Goal: Task Accomplishment & Management: Complete application form

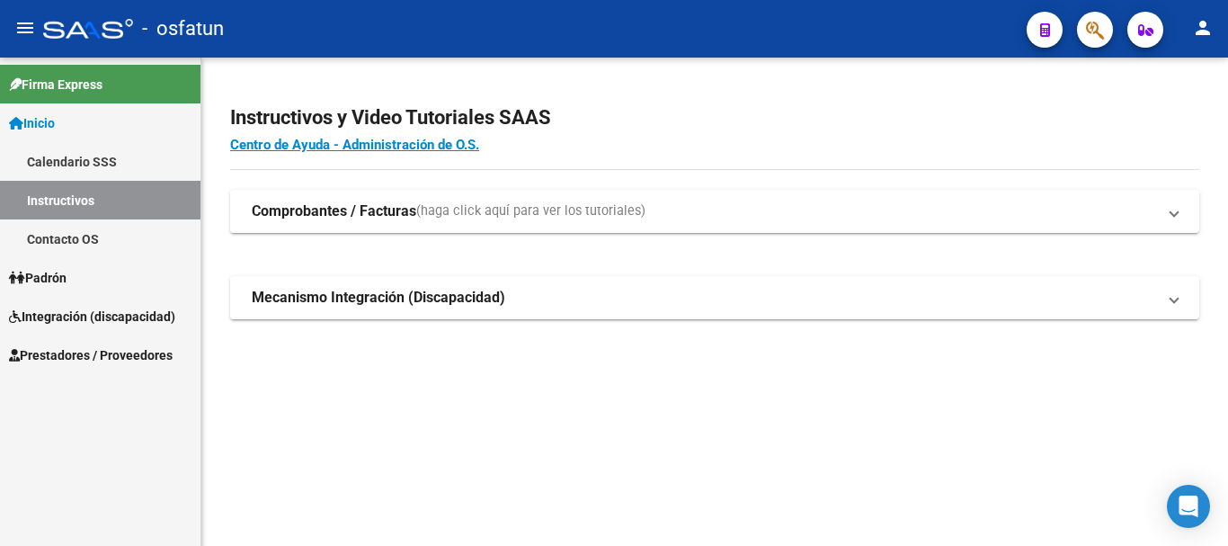
click at [78, 358] on span "Prestadores / Proveedores" at bounding box center [91, 355] width 164 height 20
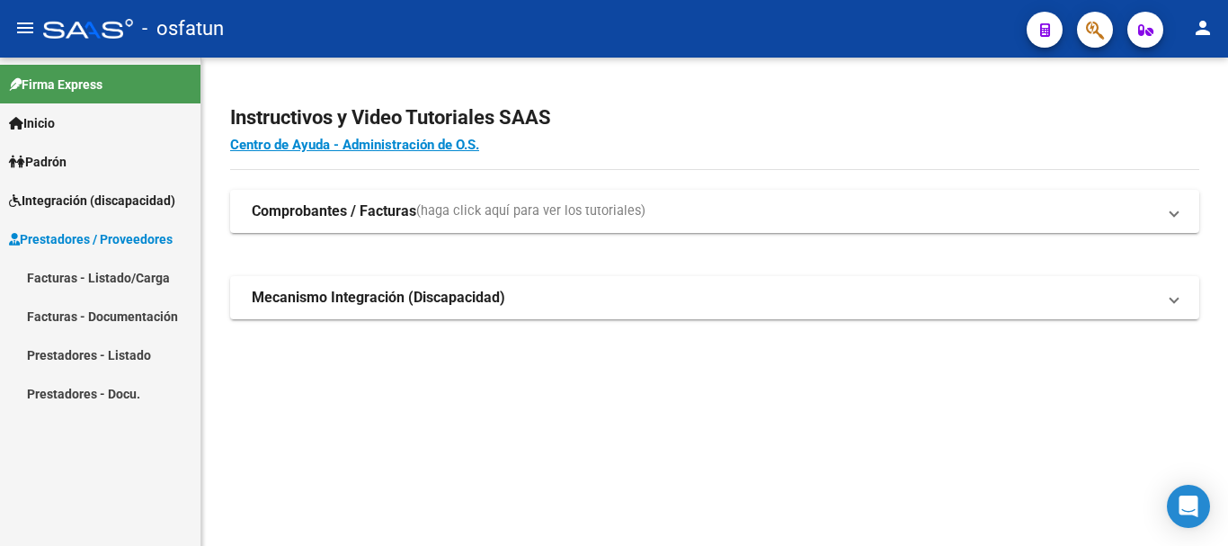
click at [85, 277] on link "Facturas - Listado/Carga" at bounding box center [100, 277] width 200 height 39
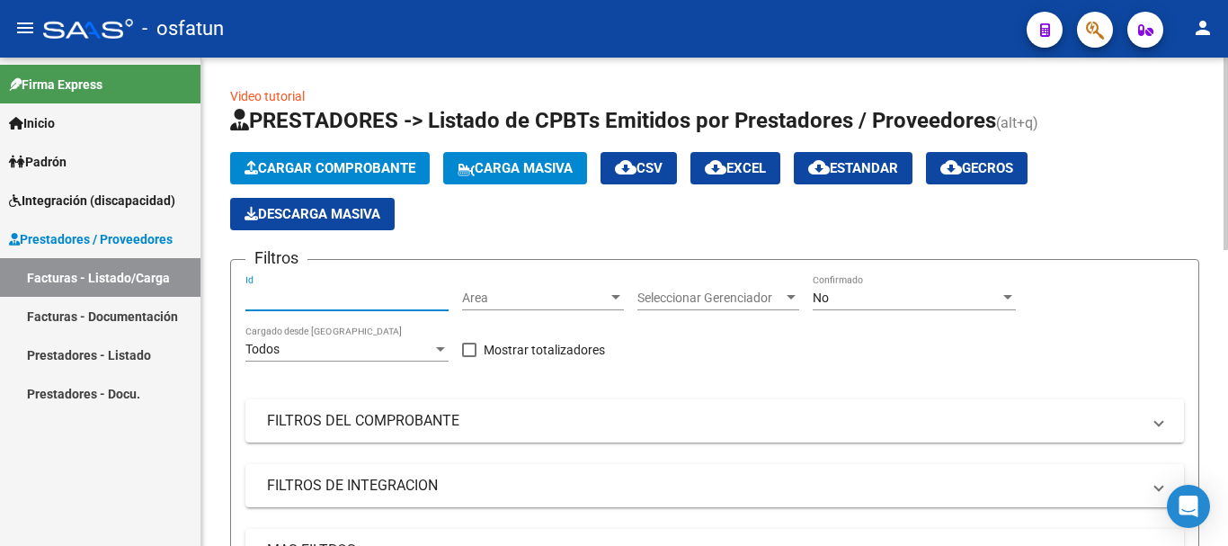
paste input "94660"
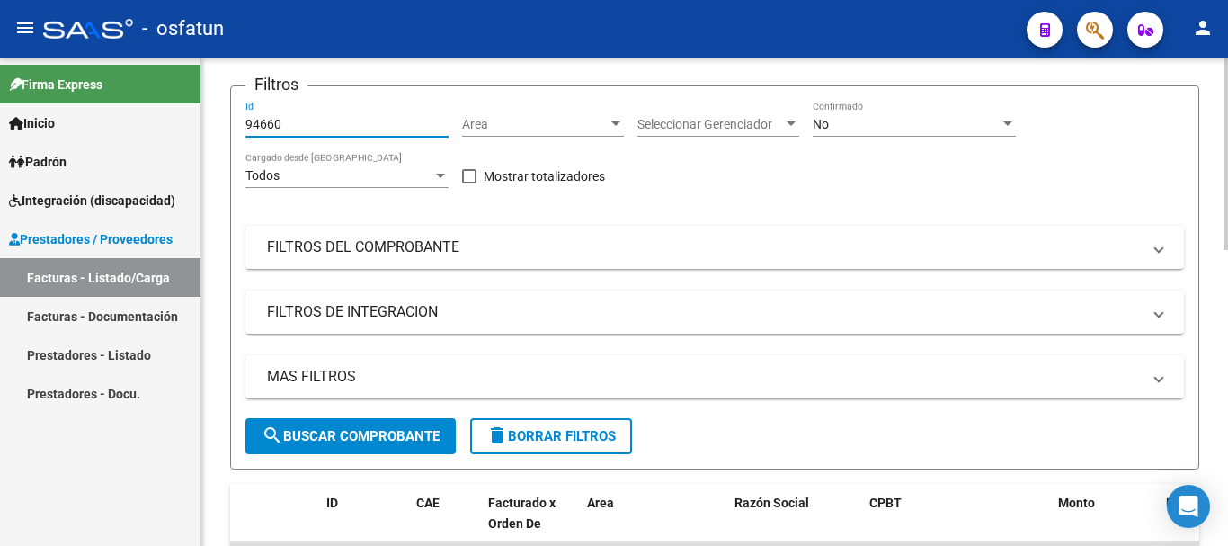
scroll to position [253, 0]
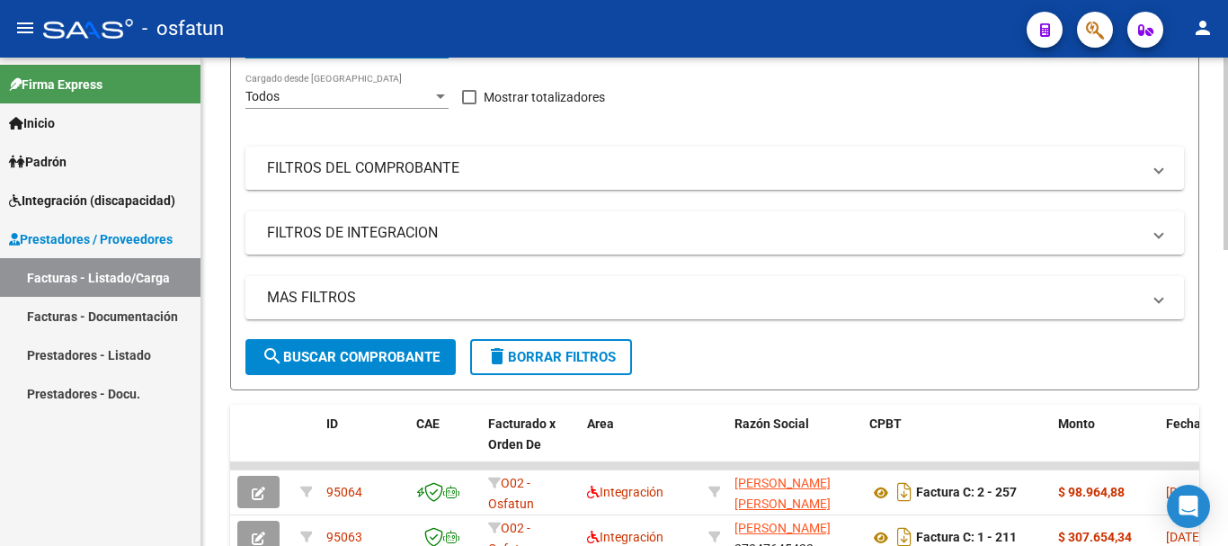
click at [1214, 248] on div at bounding box center [1226, 255] width 4 height 192
type input "94660"
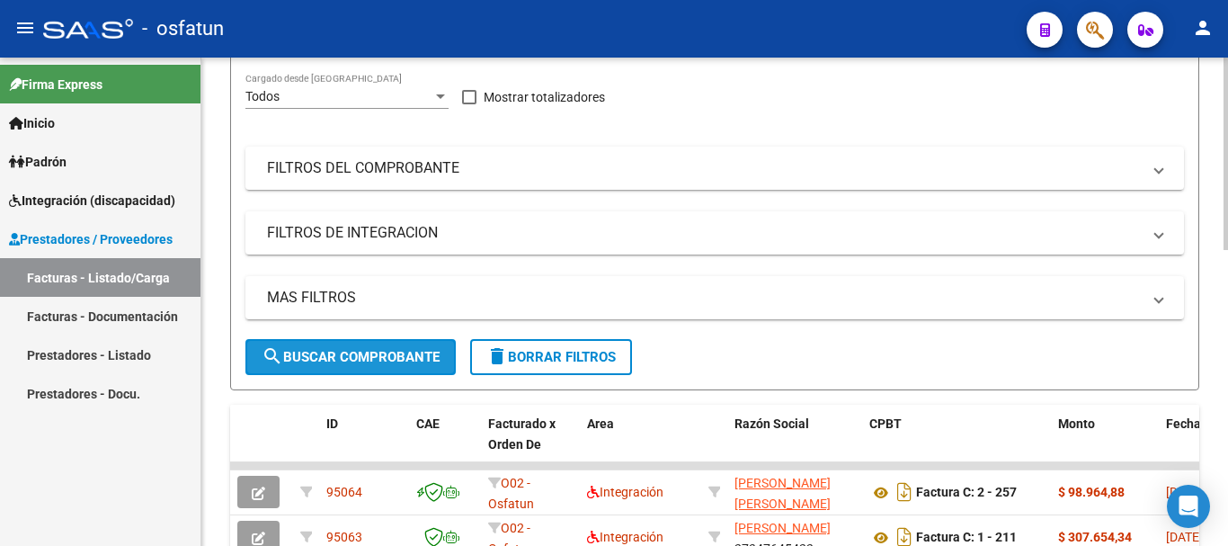
click at [398, 349] on span "search Buscar Comprobante" at bounding box center [351, 357] width 178 height 16
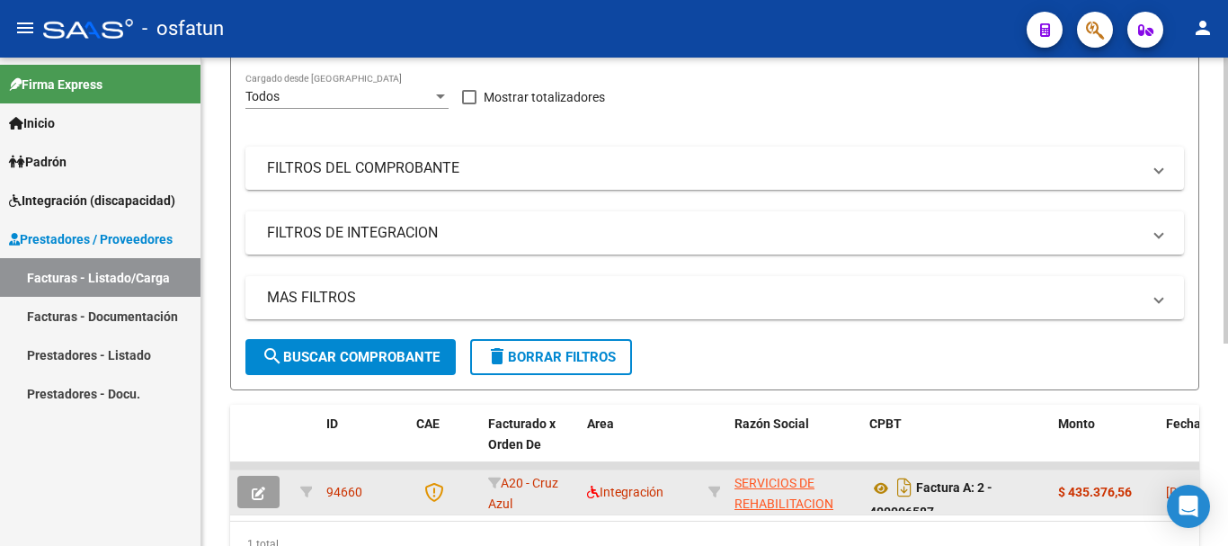
click at [263, 489] on icon "button" at bounding box center [258, 492] width 13 height 13
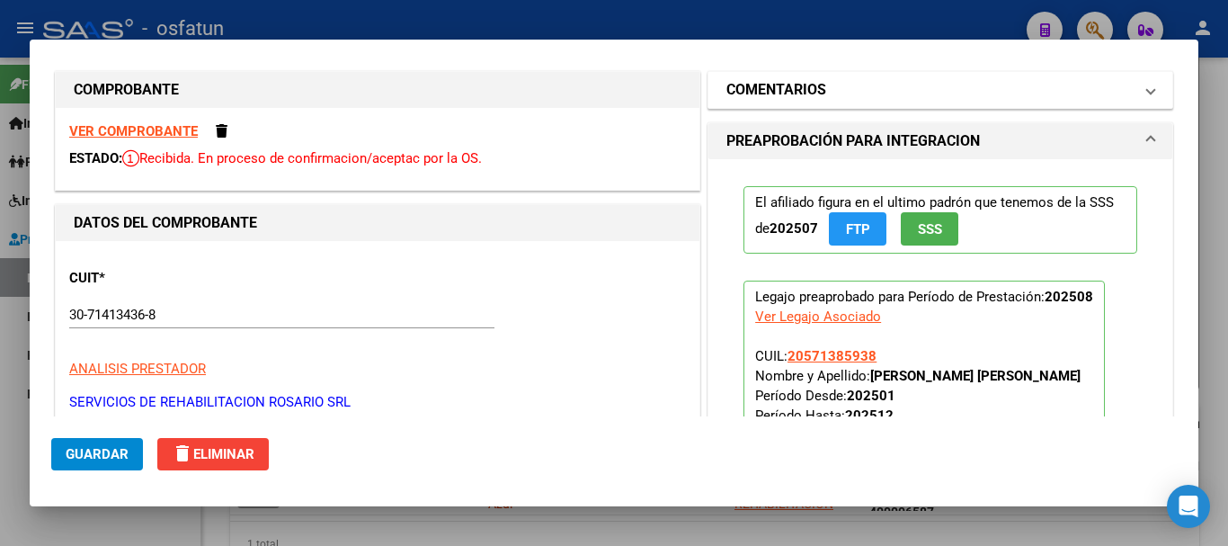
scroll to position [0, 0]
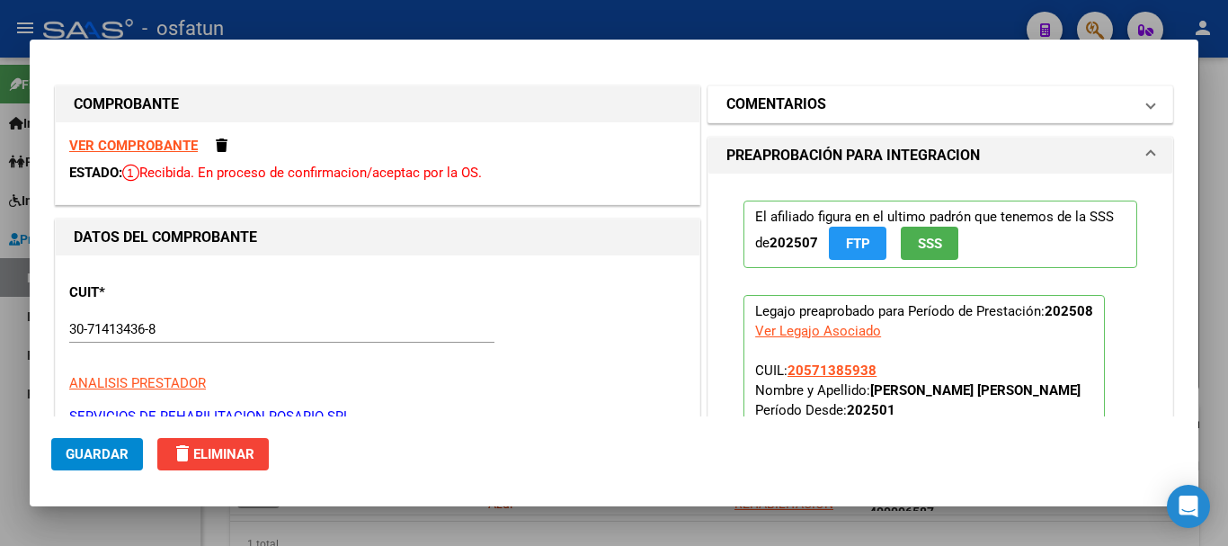
click at [864, 103] on mat-panel-title "COMENTARIOS" at bounding box center [929, 105] width 406 height 22
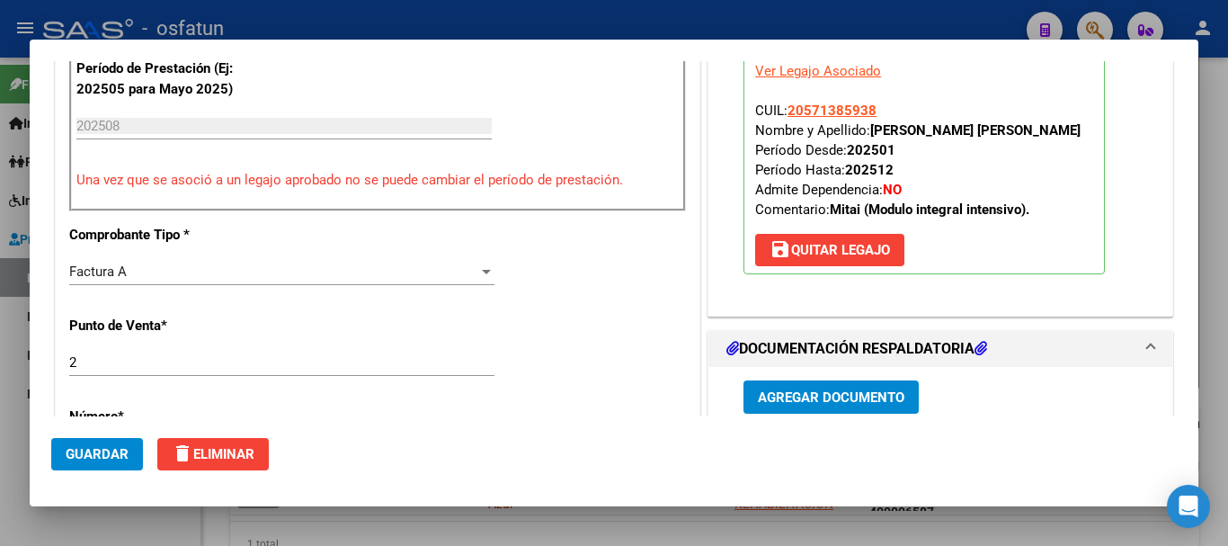
scroll to position [895, 0]
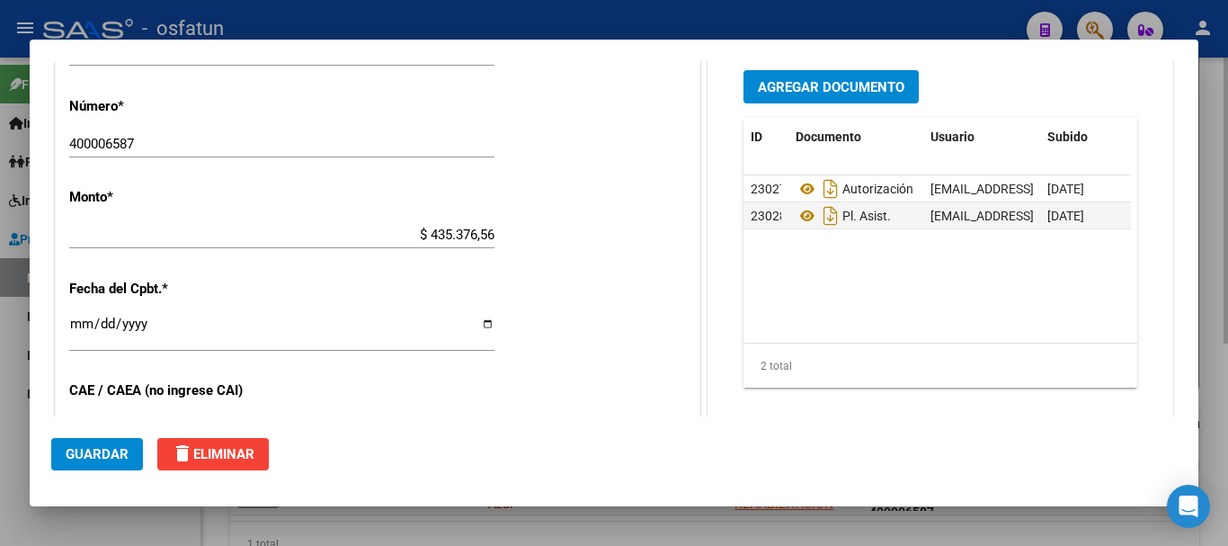
drag, startPoint x: 1220, startPoint y: 269, endPoint x: 798, endPoint y: 542, distance: 502.5
click at [1214, 270] on div at bounding box center [614, 273] width 1228 height 546
type input "$ 0,00"
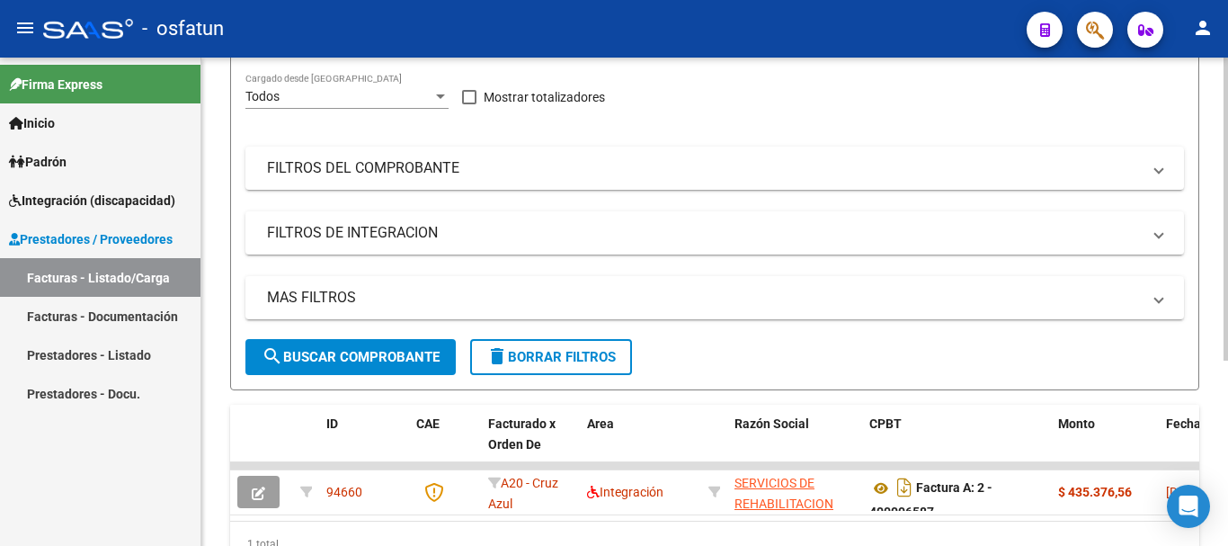
scroll to position [253, 0]
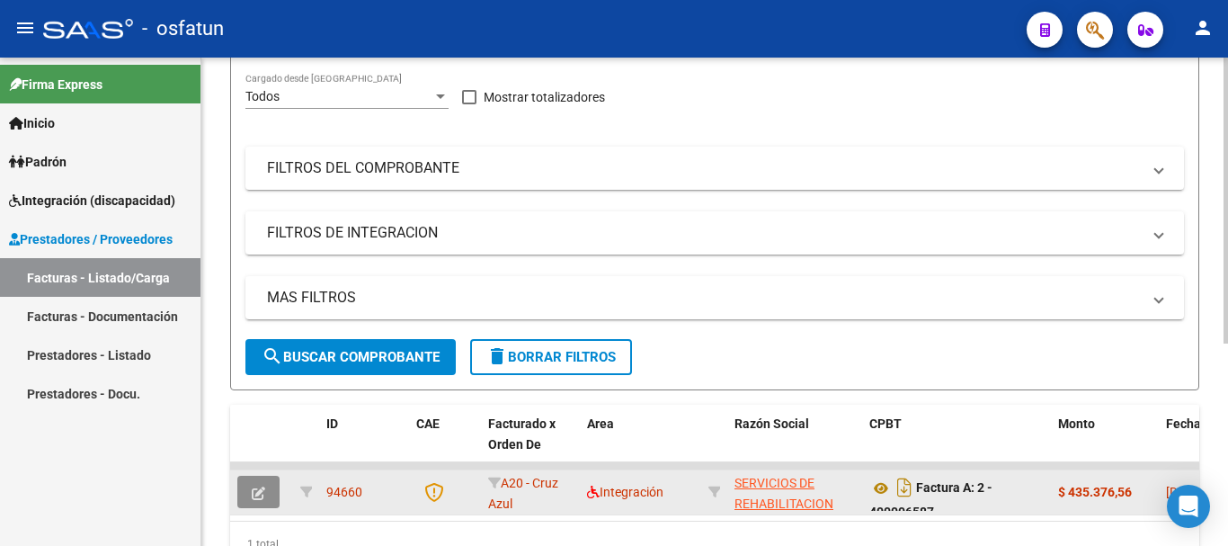
click at [259, 493] on icon "button" at bounding box center [258, 492] width 13 height 13
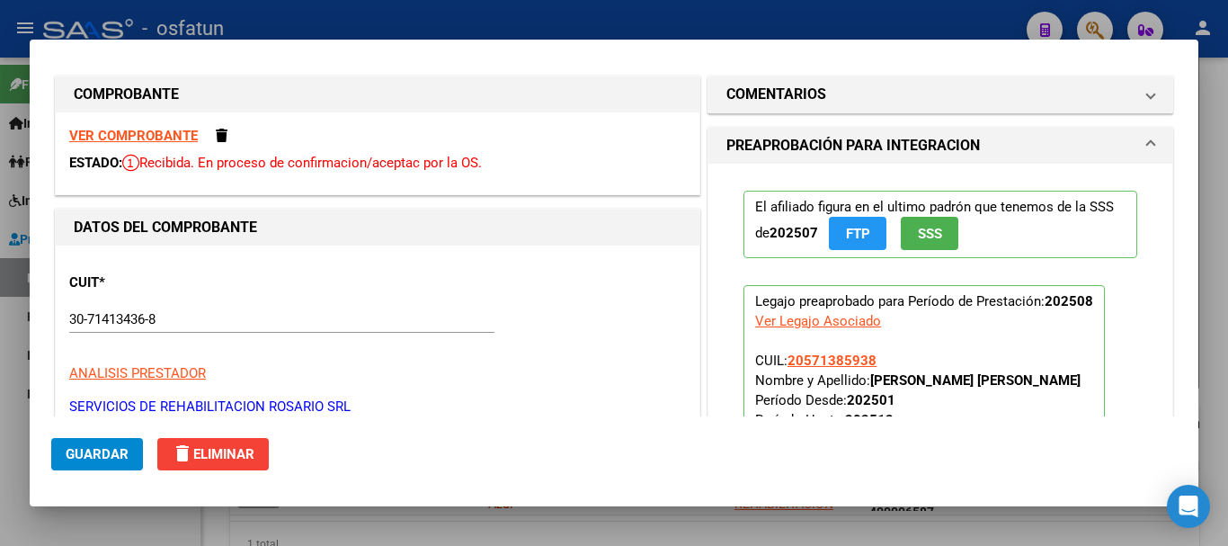
scroll to position [0, 0]
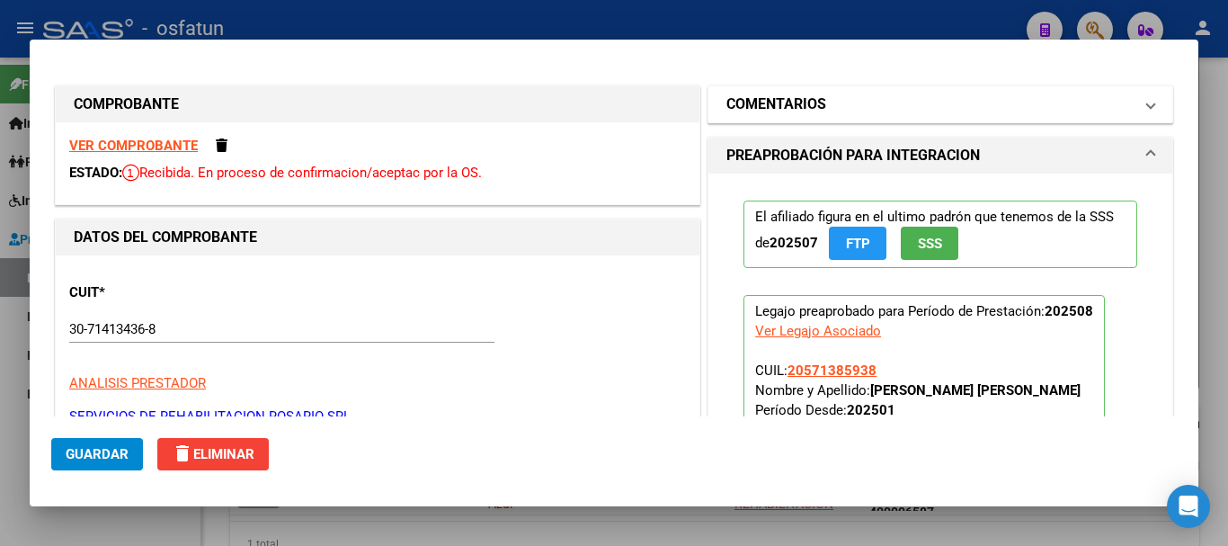
click at [1065, 99] on mat-panel-title "COMENTARIOS" at bounding box center [929, 105] width 406 height 22
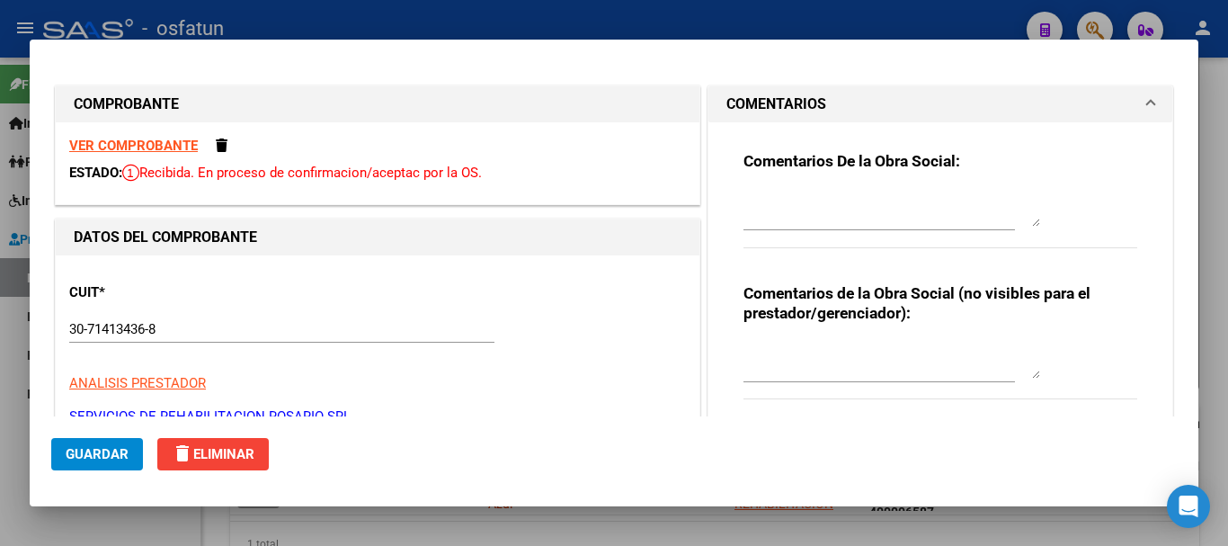
click at [1214, 281] on div at bounding box center [614, 273] width 1228 height 546
type input "$ 0,00"
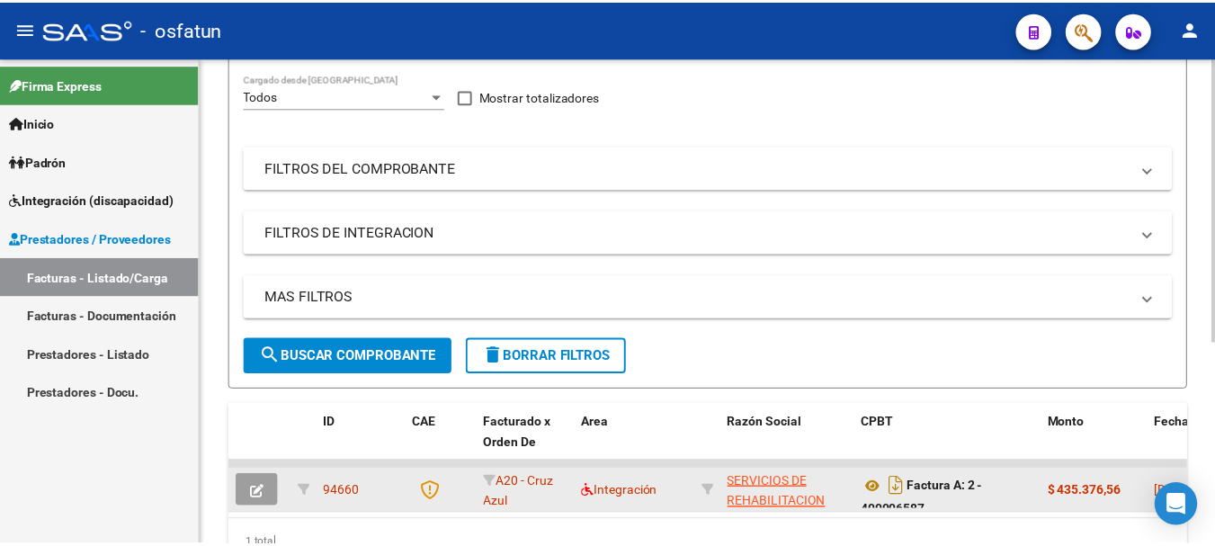
scroll to position [253, 0]
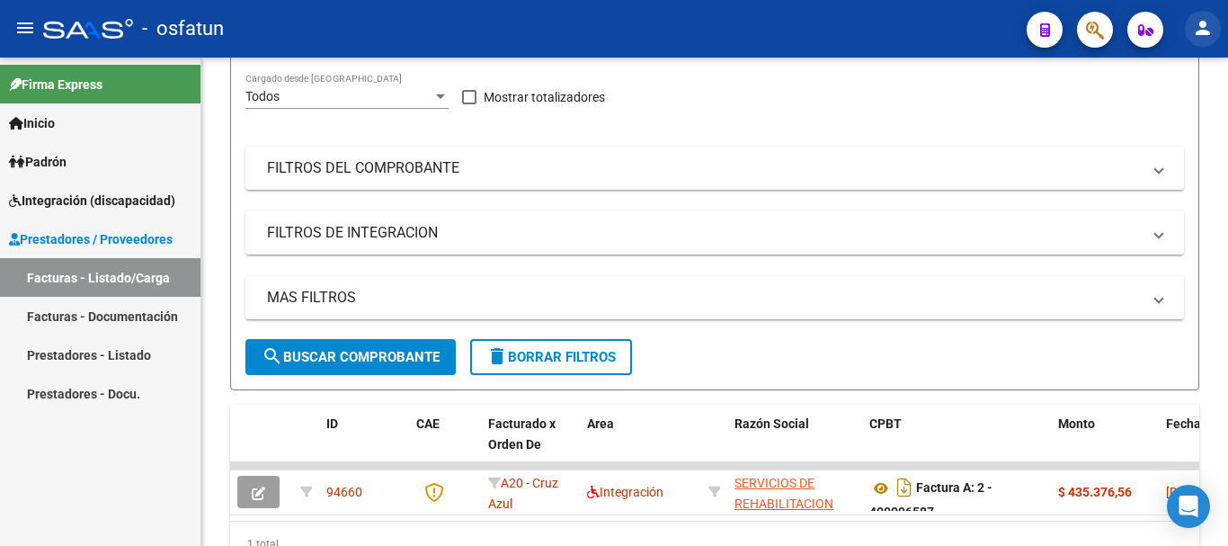
click at [1204, 31] on mat-icon "person" at bounding box center [1203, 28] width 22 height 22
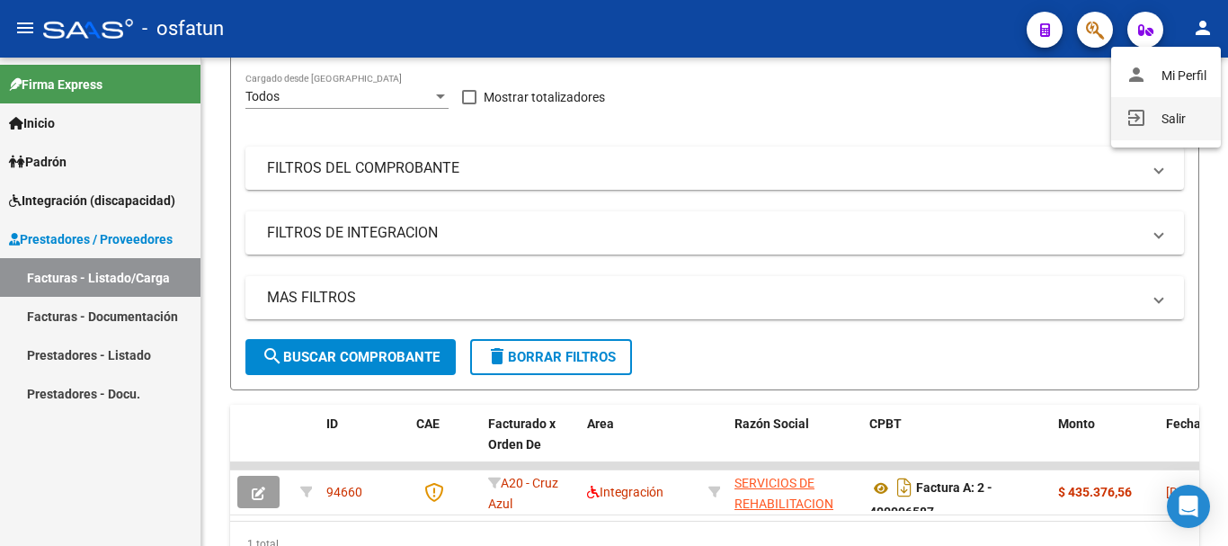
click at [1169, 131] on button "exit_to_app Salir" at bounding box center [1166, 118] width 110 height 43
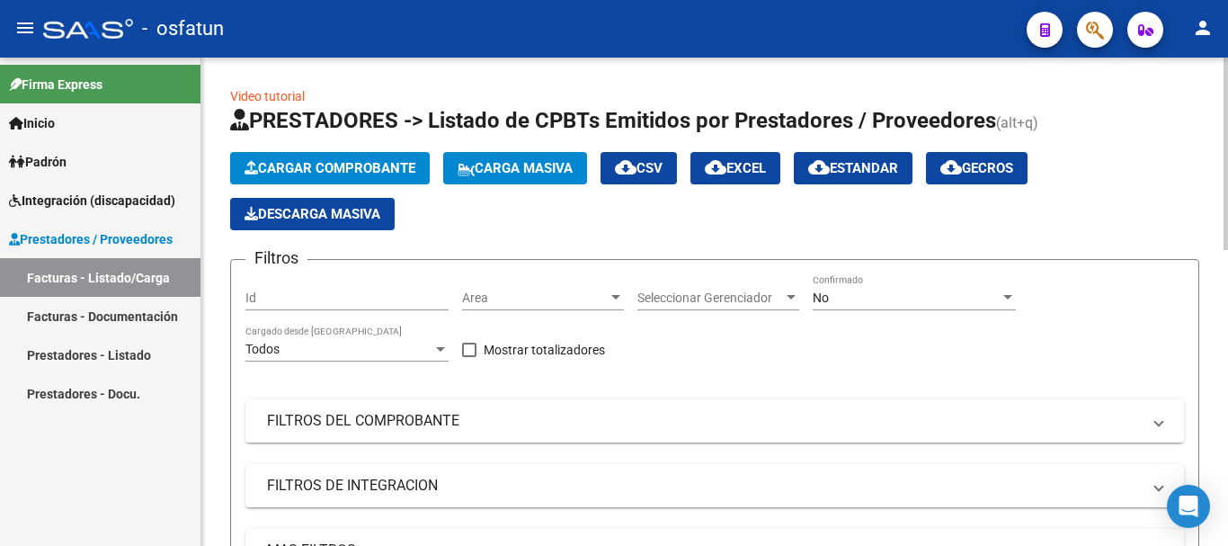
click at [267, 296] on input "Id" at bounding box center [346, 297] width 203 height 15
paste input "94660"
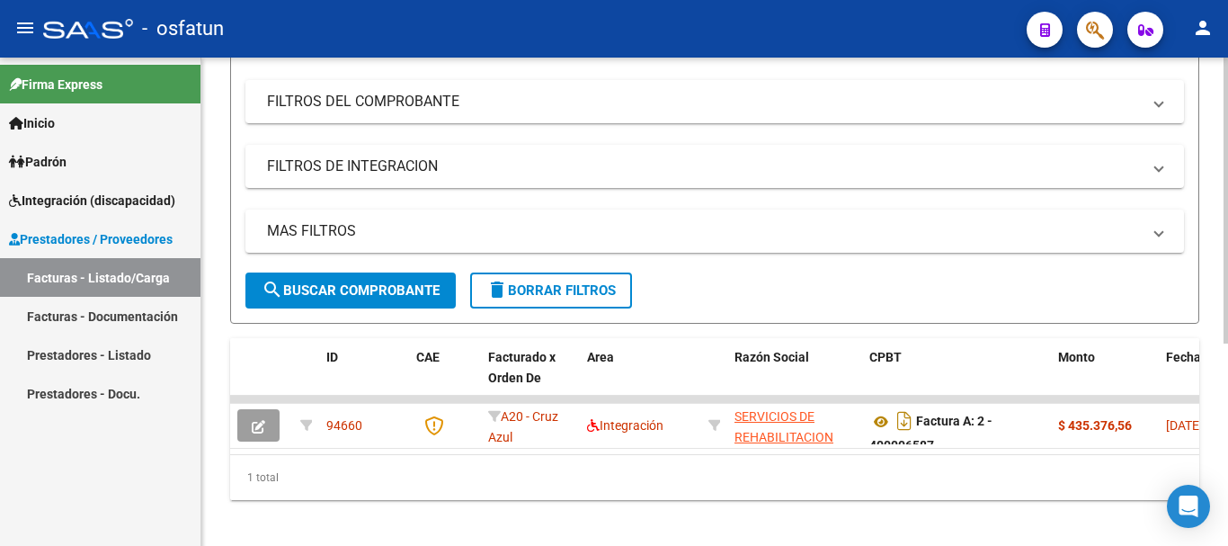
scroll to position [332, 0]
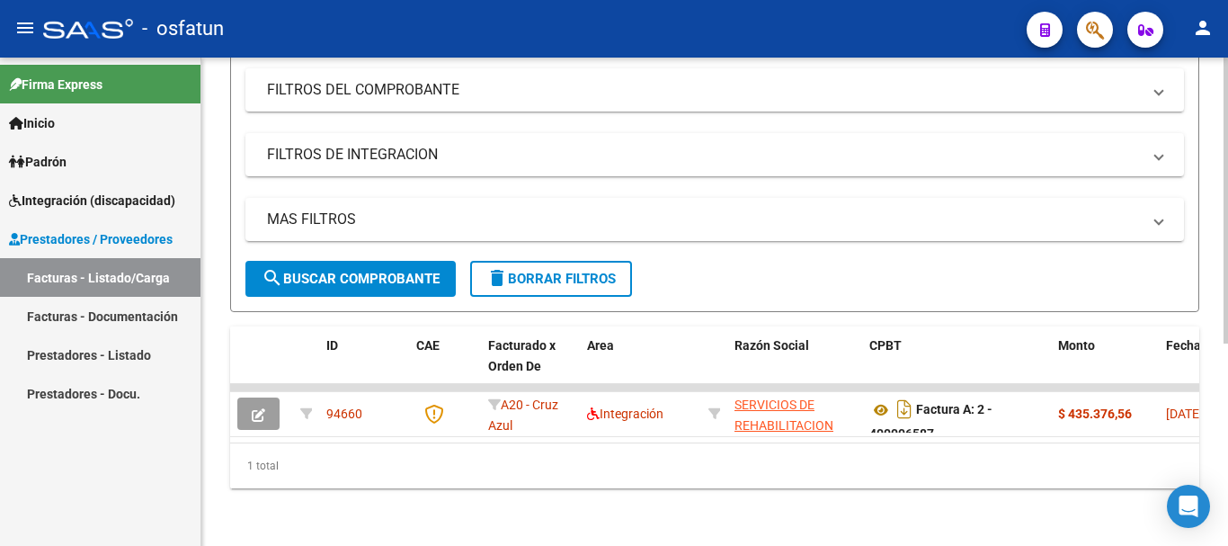
click at [1227, 409] on div at bounding box center [1226, 403] width 4 height 286
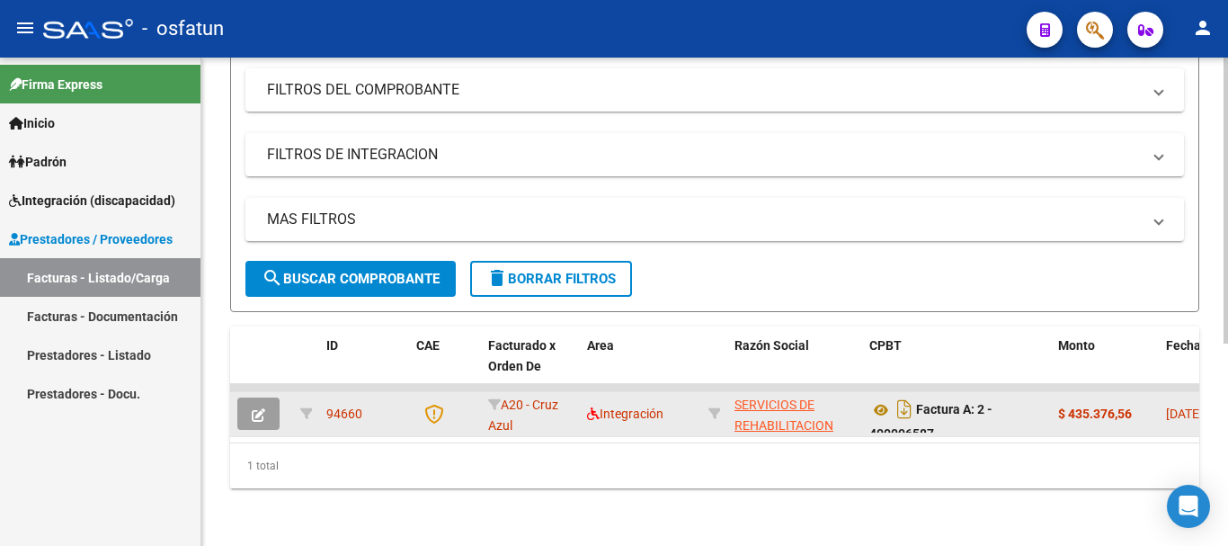
type input "94660"
click at [262, 408] on icon "button" at bounding box center [258, 414] width 13 height 13
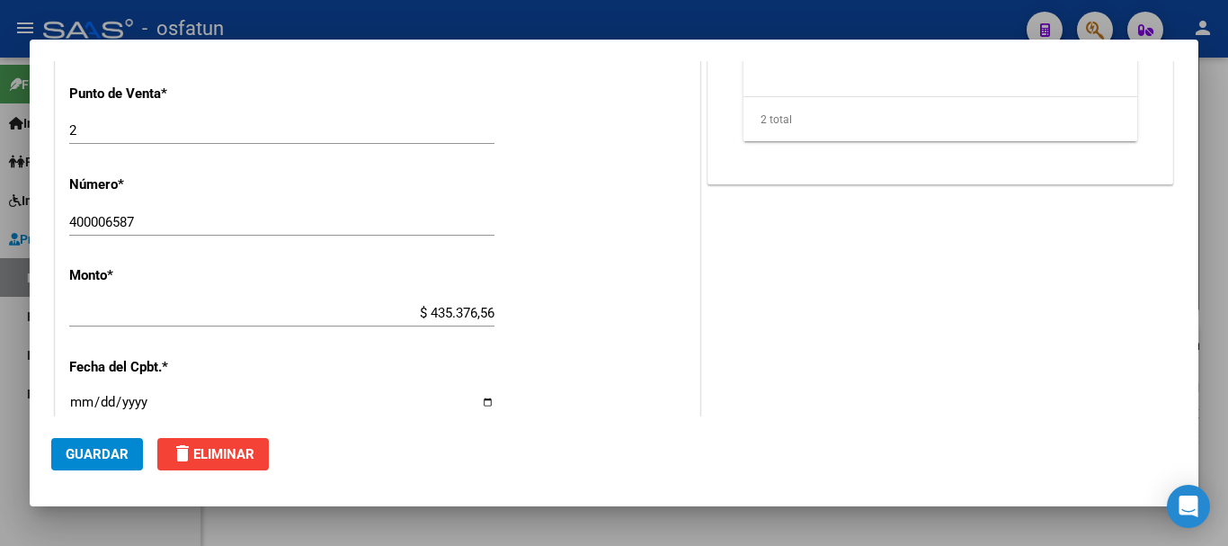
scroll to position [802, 0]
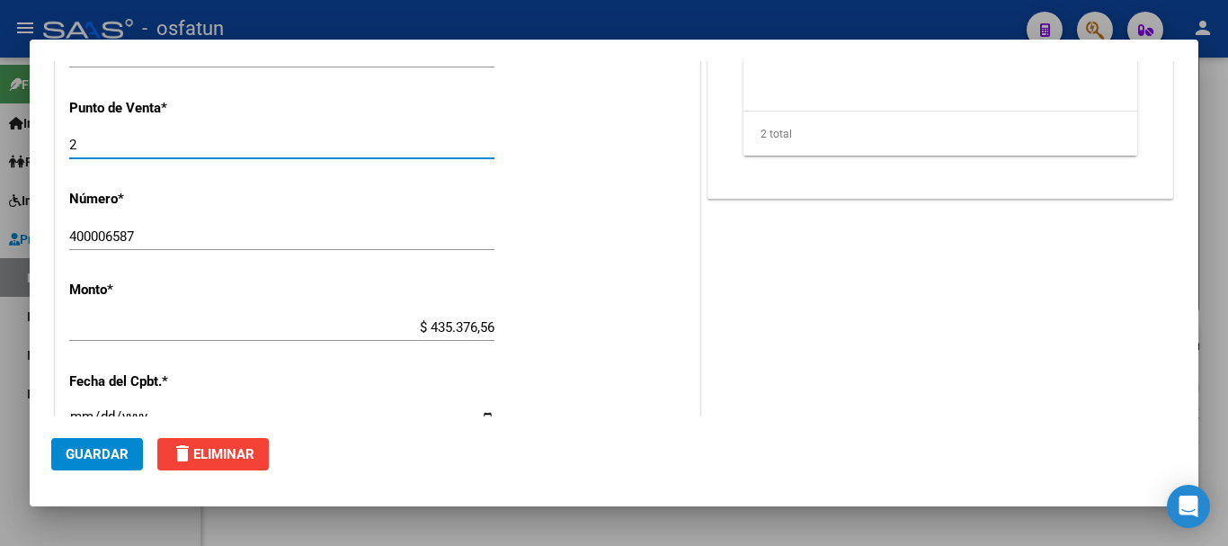
click at [90, 138] on input "2" at bounding box center [281, 145] width 425 height 16
type input "4"
drag, startPoint x: 104, startPoint y: 234, endPoint x: 105, endPoint y: 275, distance: 41.4
click at [104, 237] on input "400006587" at bounding box center [281, 236] width 425 height 16
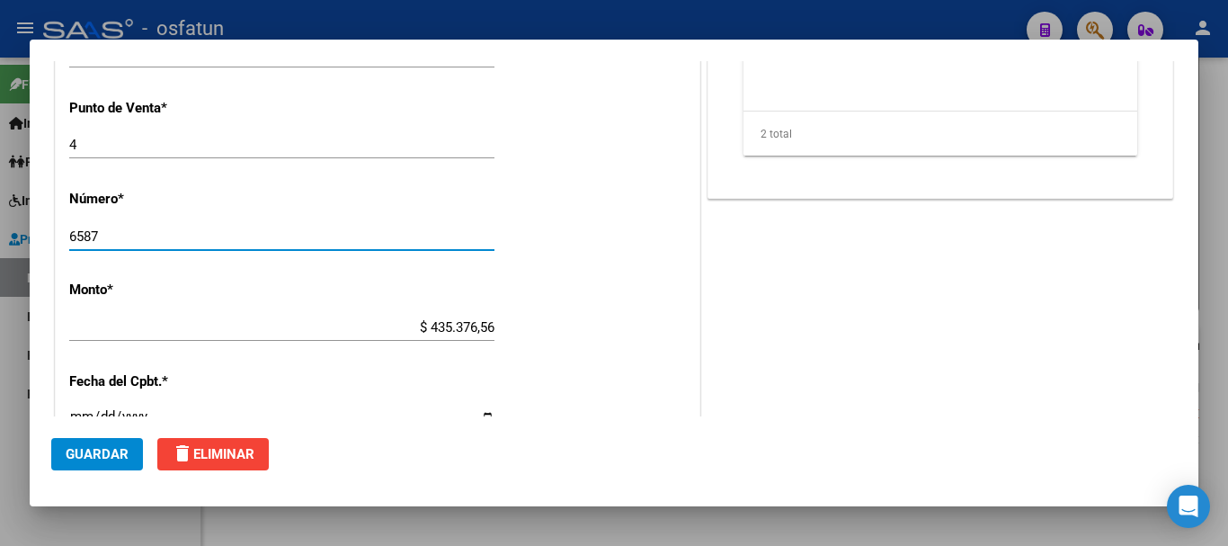
type input "6587"
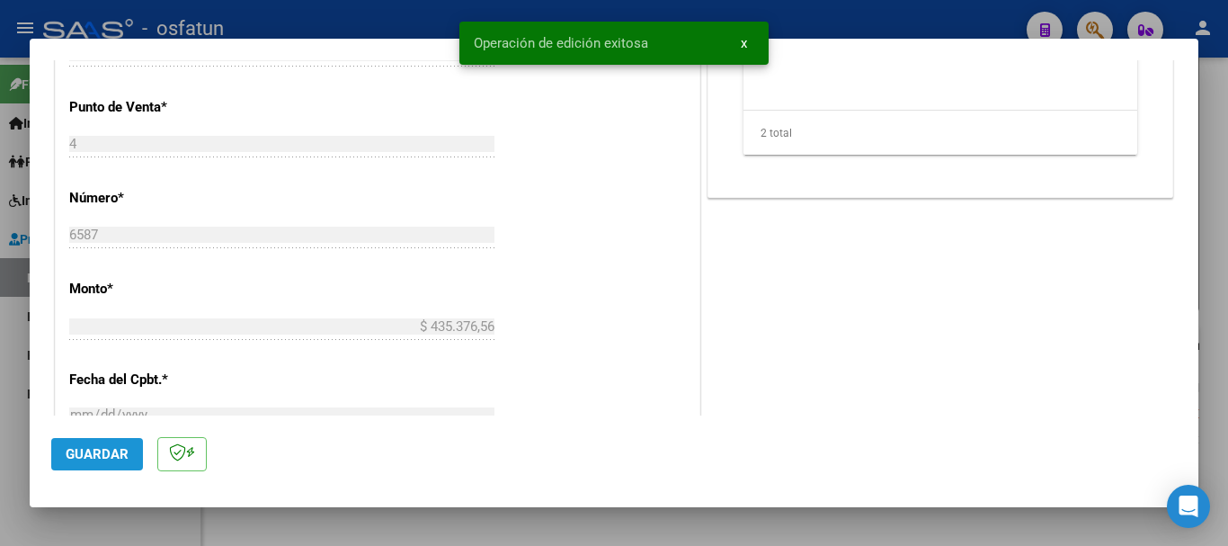
click at [97, 461] on span "Guardar" at bounding box center [97, 454] width 63 height 16
click at [1227, 383] on div at bounding box center [614, 273] width 1228 height 546
type input "$ 0,00"
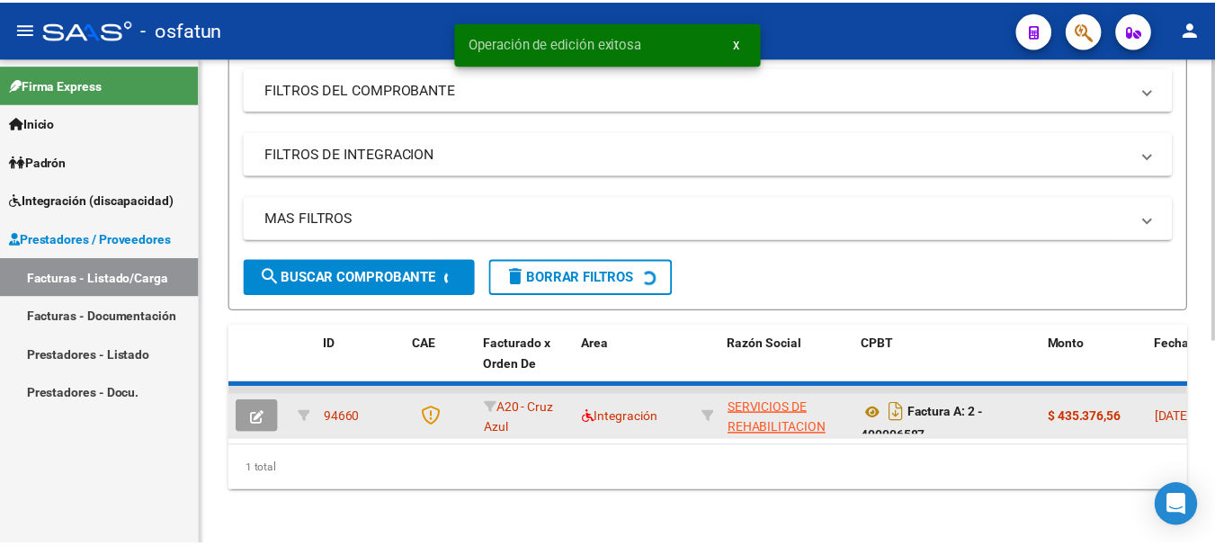
scroll to position [332, 0]
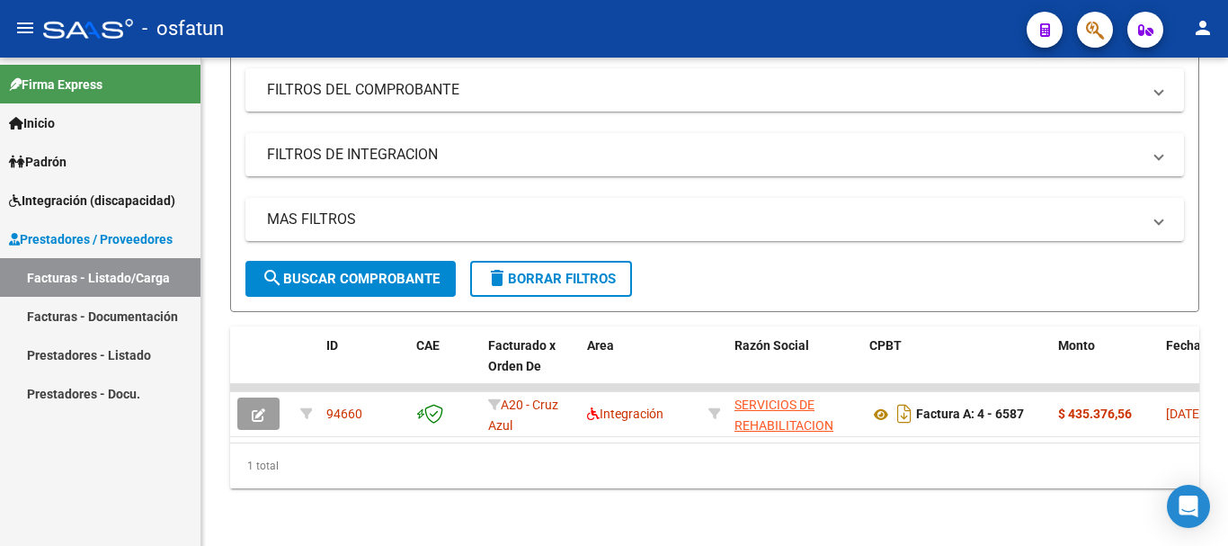
click at [1189, 22] on button "person" at bounding box center [1203, 29] width 36 height 36
click at [1145, 123] on button "exit_to_app Salir" at bounding box center [1166, 118] width 110 height 43
